Goal: Use online tool/utility: Utilize a website feature to perform a specific function

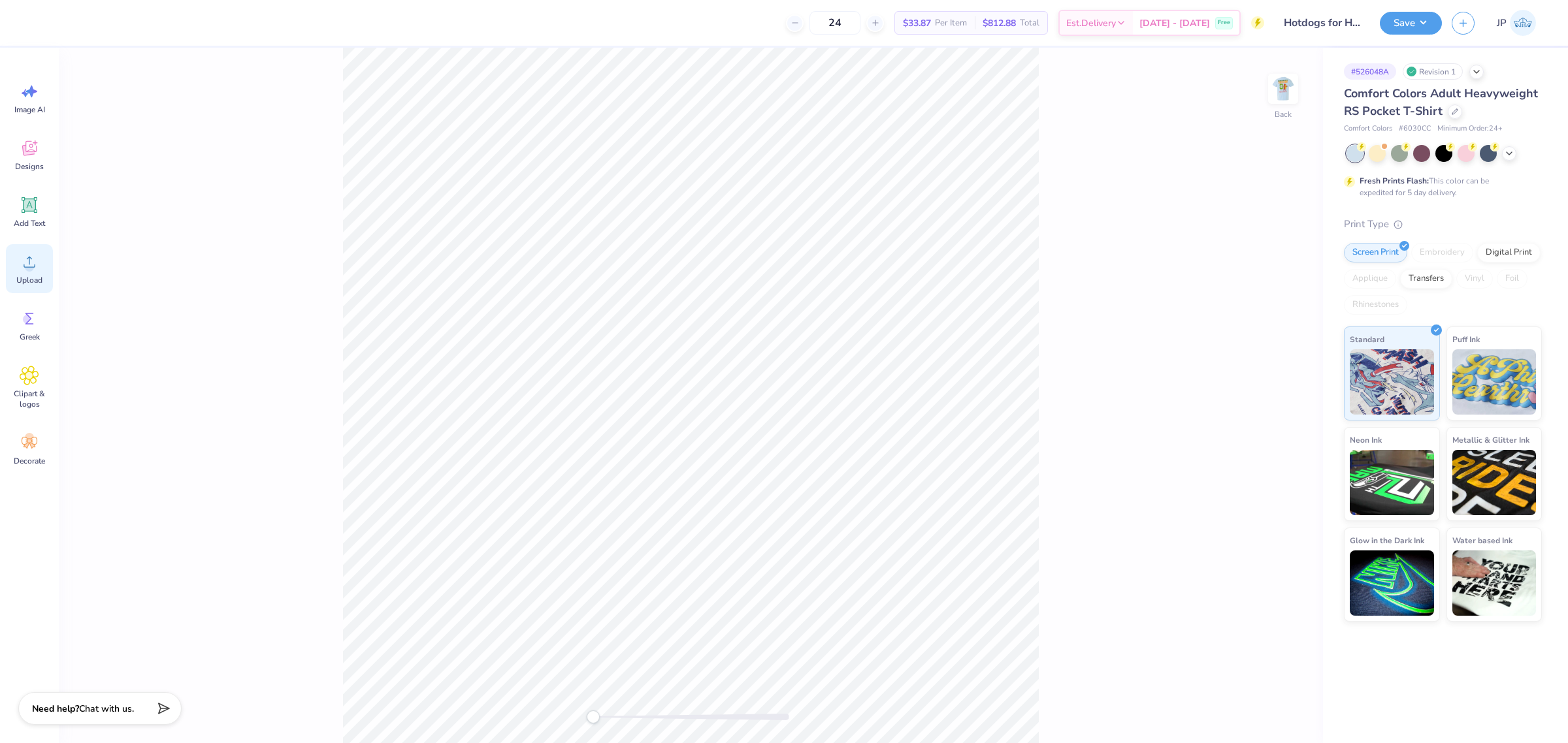
click at [27, 258] on icon at bounding box center [29, 262] width 12 height 11
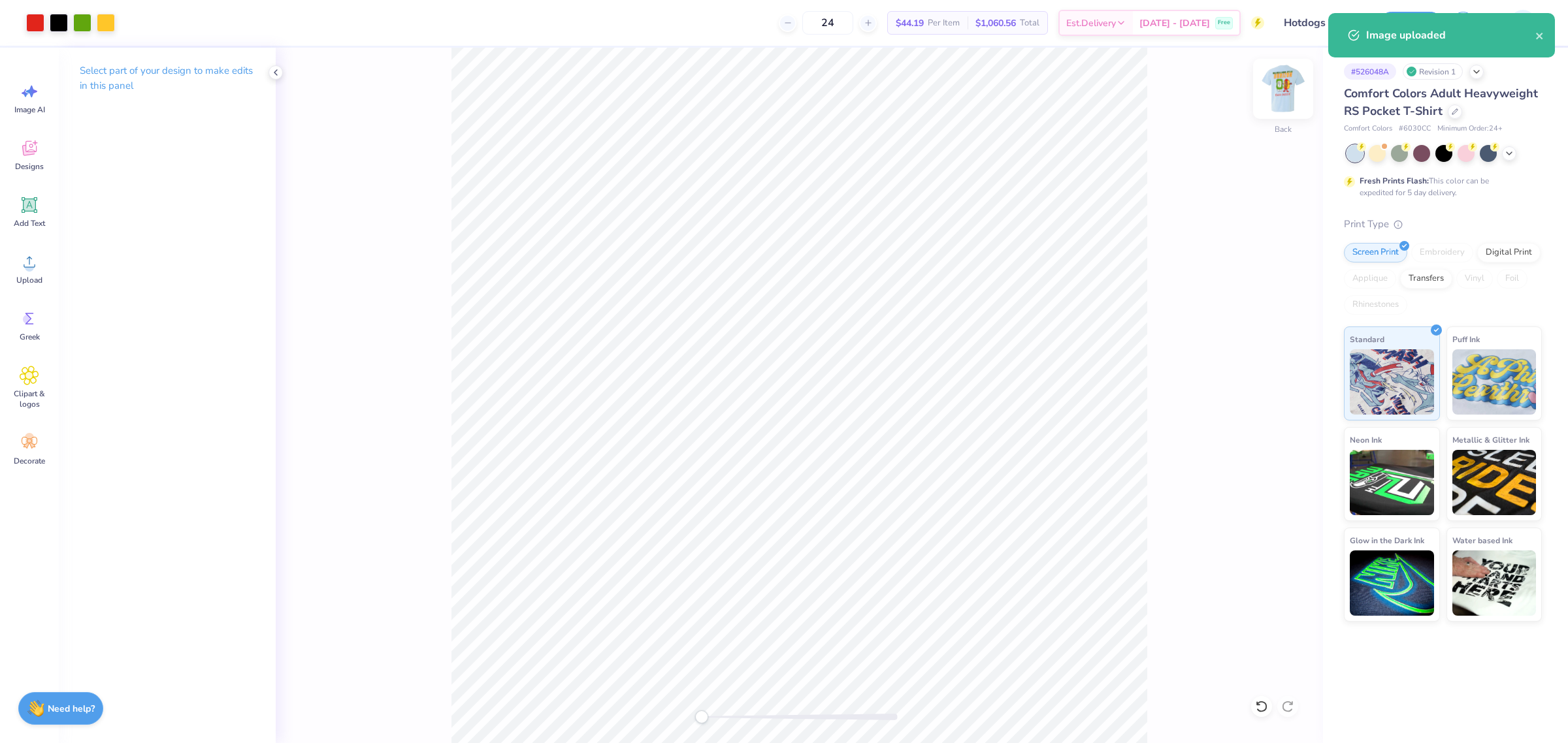
click at [1282, 90] on img at bounding box center [1283, 89] width 52 height 52
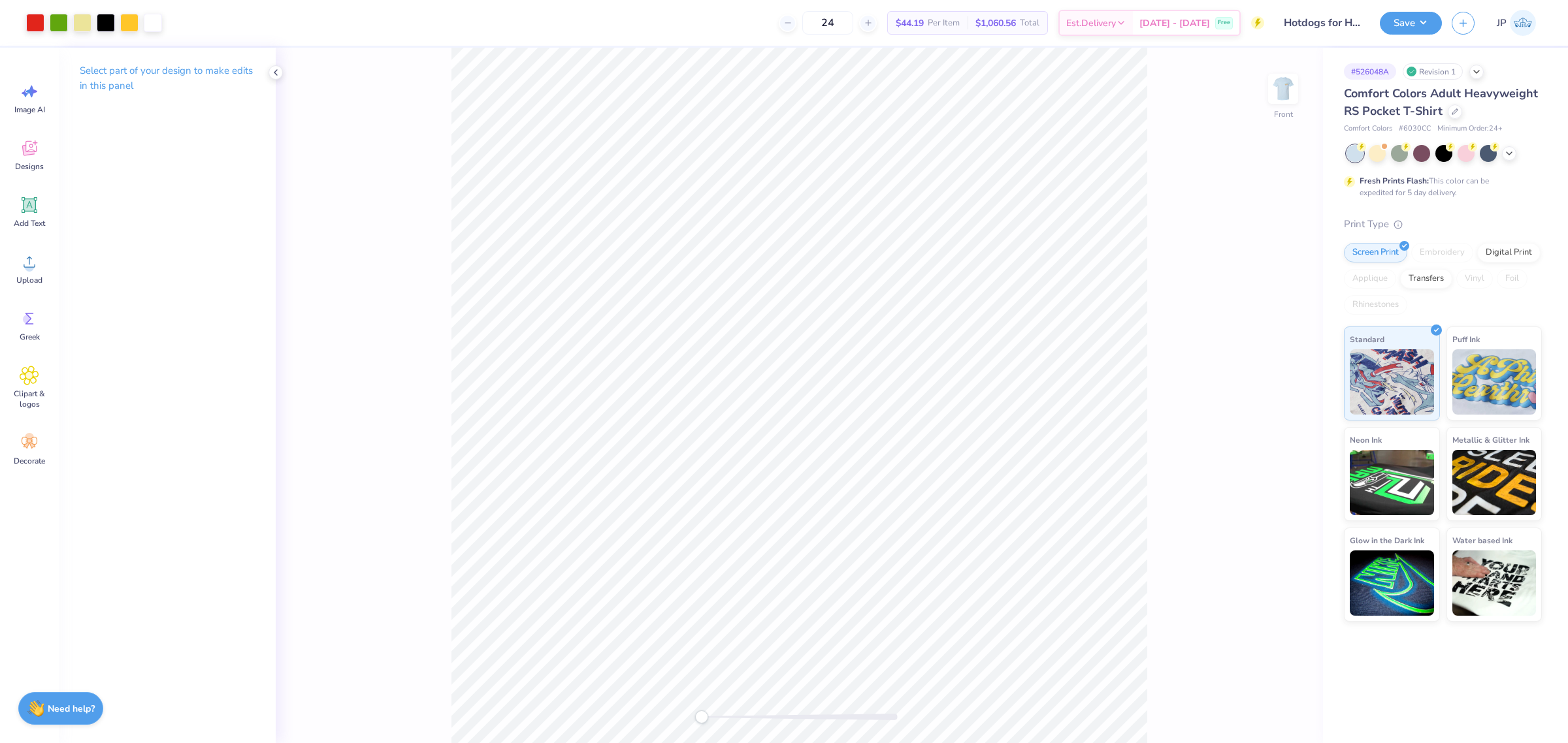
click at [370, 606] on div "Front" at bounding box center [799, 395] width 1047 height 695
click at [33, 265] on circle at bounding box center [29, 267] width 9 height 9
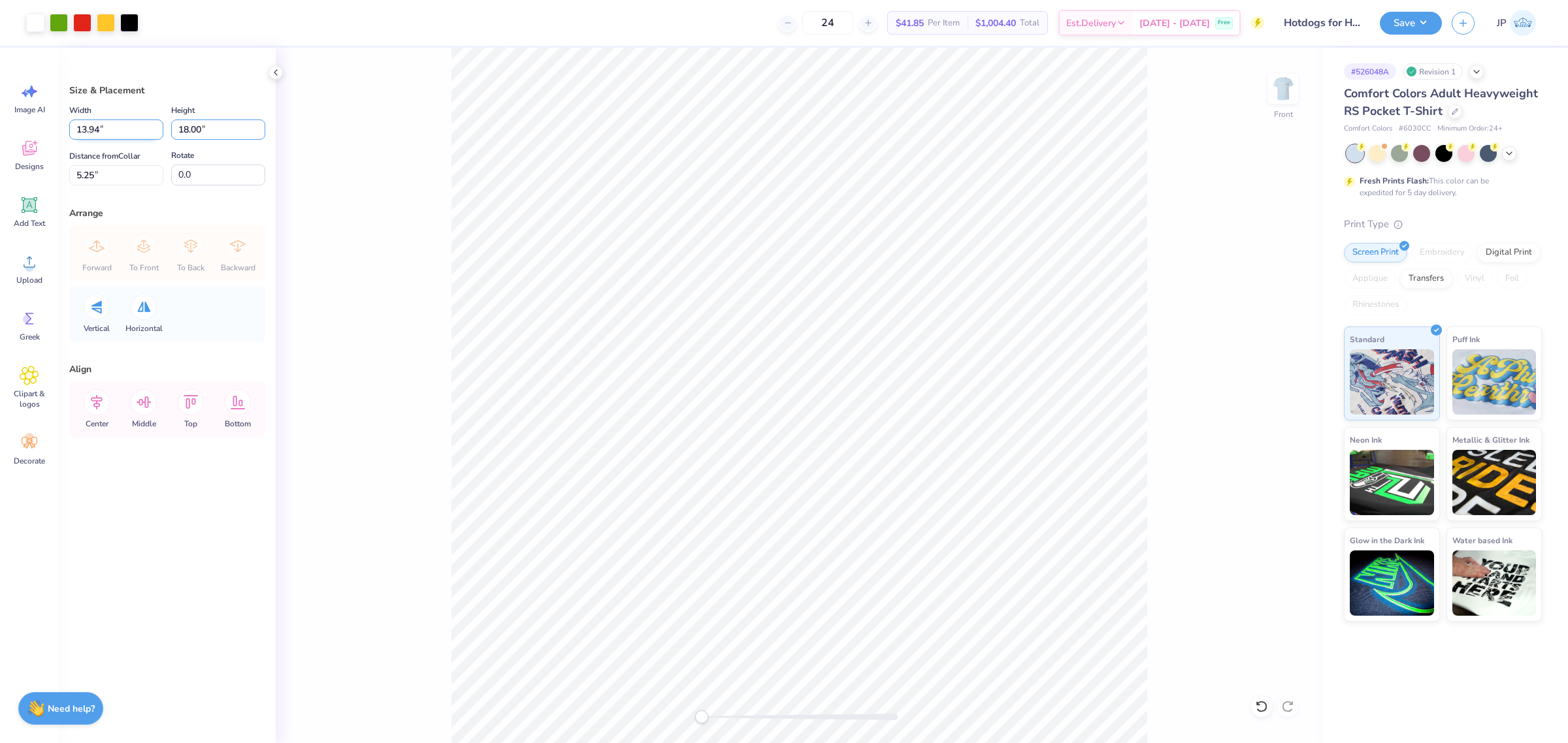
drag, startPoint x: 218, startPoint y: 127, endPoint x: 161, endPoint y: 127, distance: 57.0
click at [161, 128] on div "Width 13.94 13.94 " Height 18.00 18.00 "" at bounding box center [167, 121] width 196 height 37
type input "15"
type input "11.62"
type input "15.00"
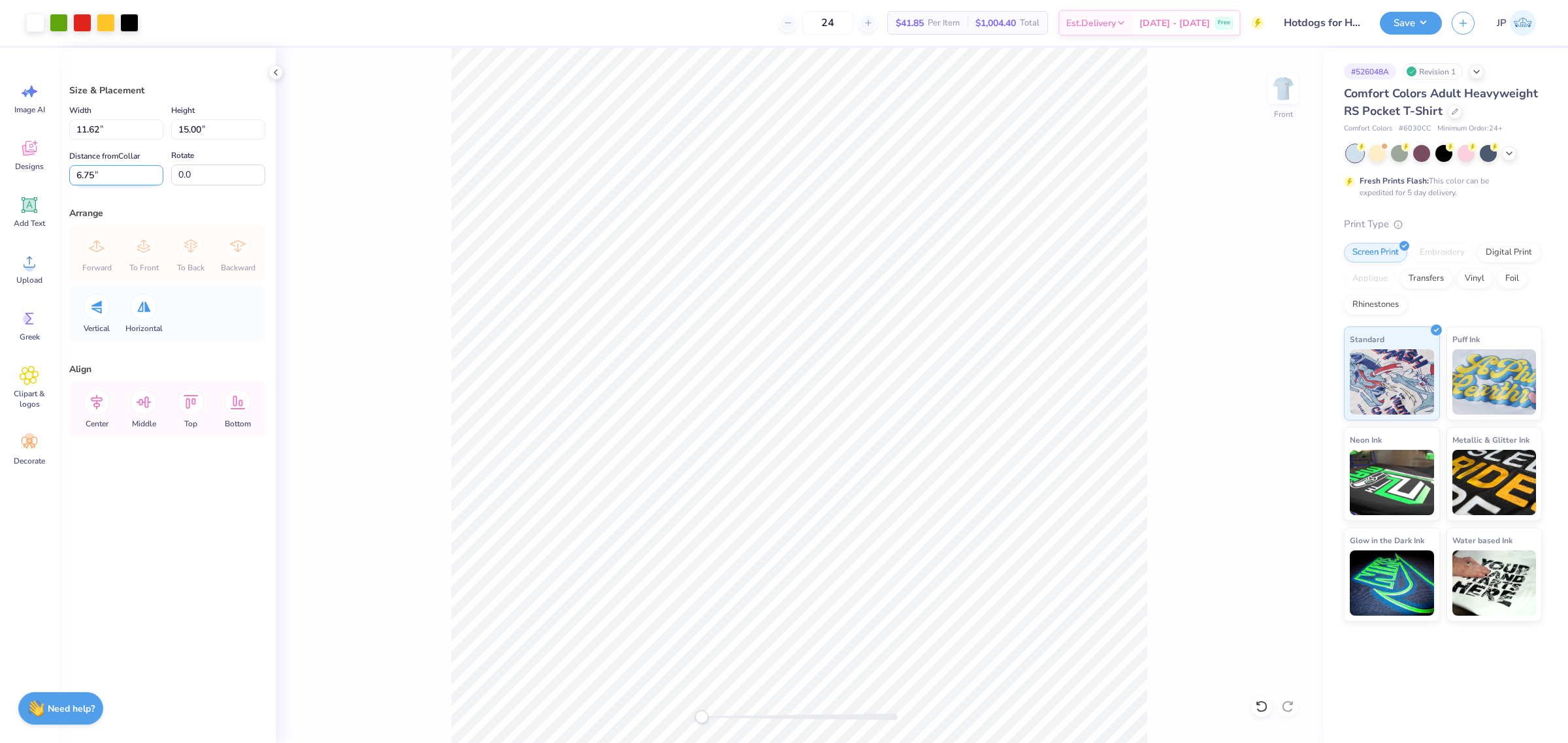
click at [127, 182] on input "6.75" at bounding box center [116, 175] width 94 height 20
type input "3"
click at [1392, 24] on button "Save" at bounding box center [1410, 21] width 62 height 23
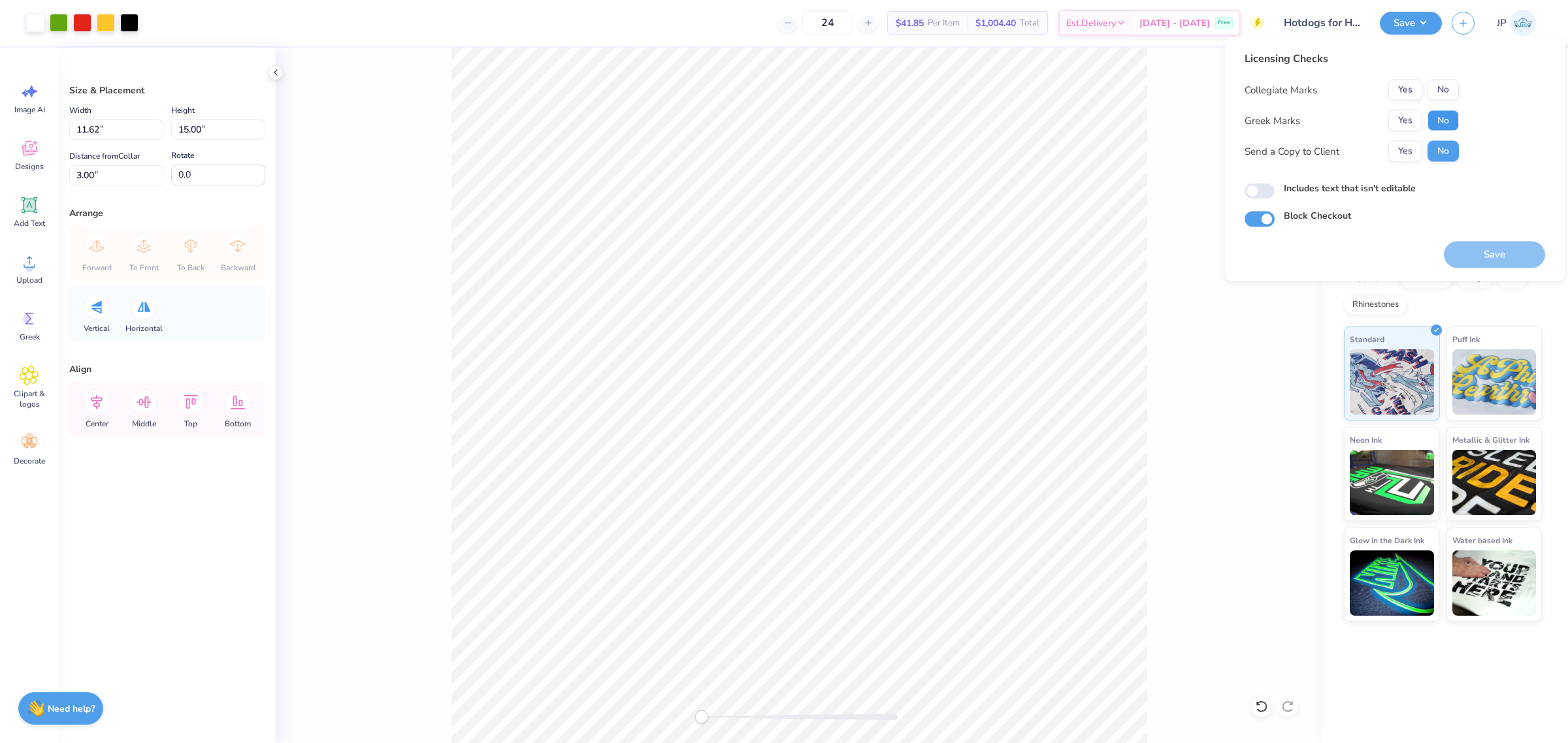
click at [1436, 125] on button "No" at bounding box center [1443, 121] width 31 height 21
click at [1433, 98] on button "No" at bounding box center [1443, 90] width 31 height 21
click at [1488, 252] on button "Save" at bounding box center [1494, 255] width 101 height 27
